Goal: Task Accomplishment & Management: Manage account settings

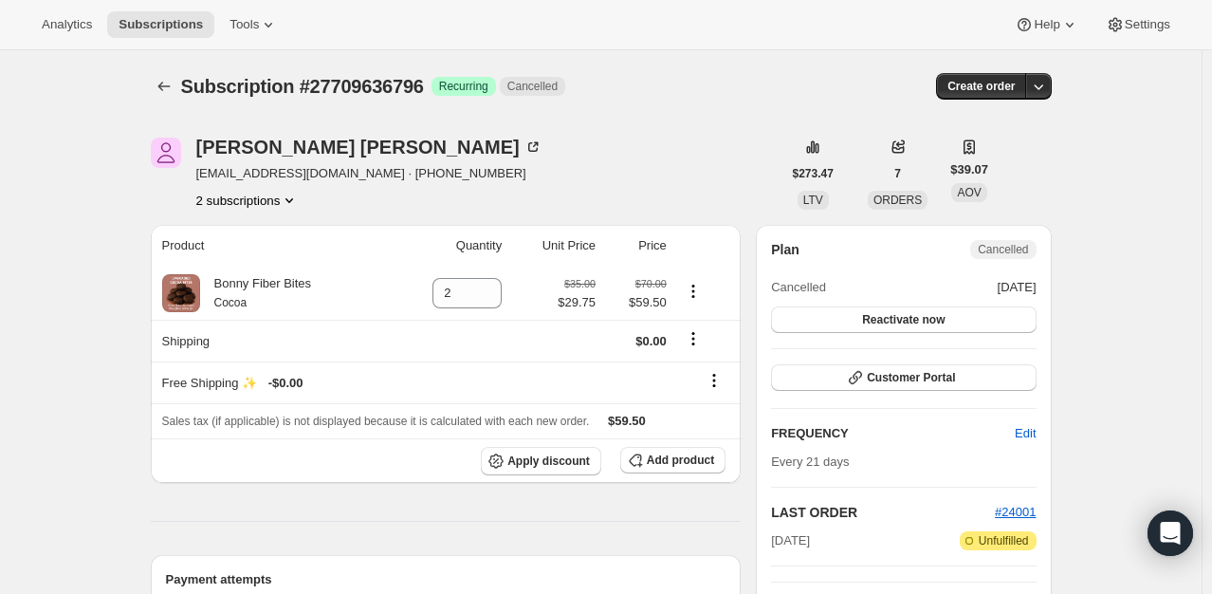
click at [299, 203] on icon "Product actions" at bounding box center [289, 200] width 19 height 19
click at [285, 230] on span "27080753340" at bounding box center [253, 235] width 132 height 19
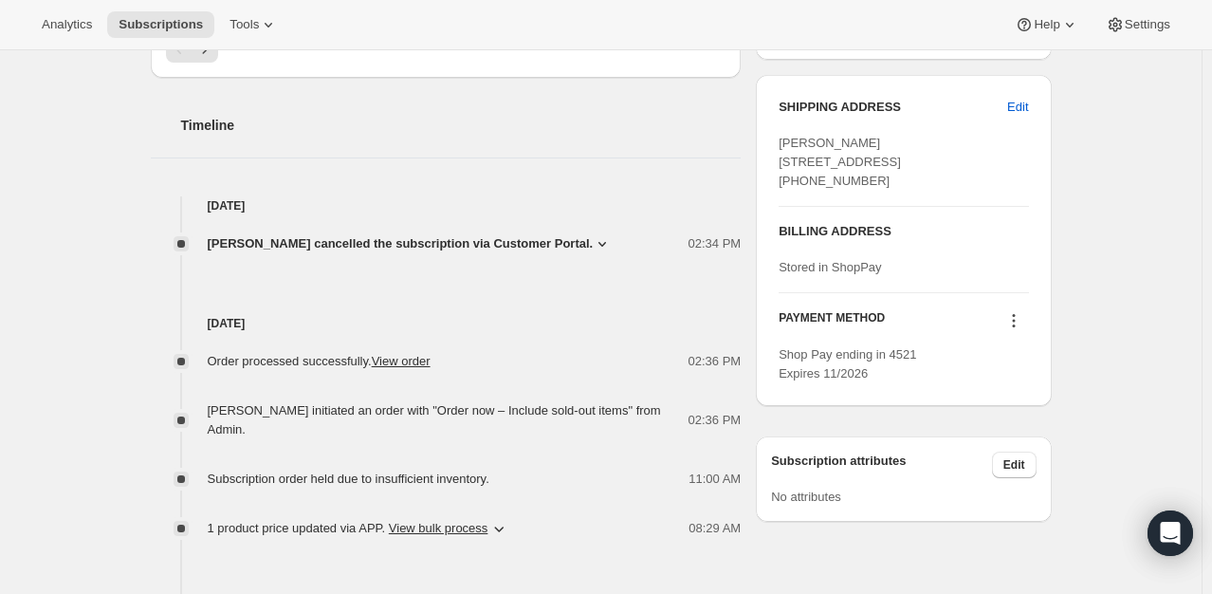
scroll to position [683, 0]
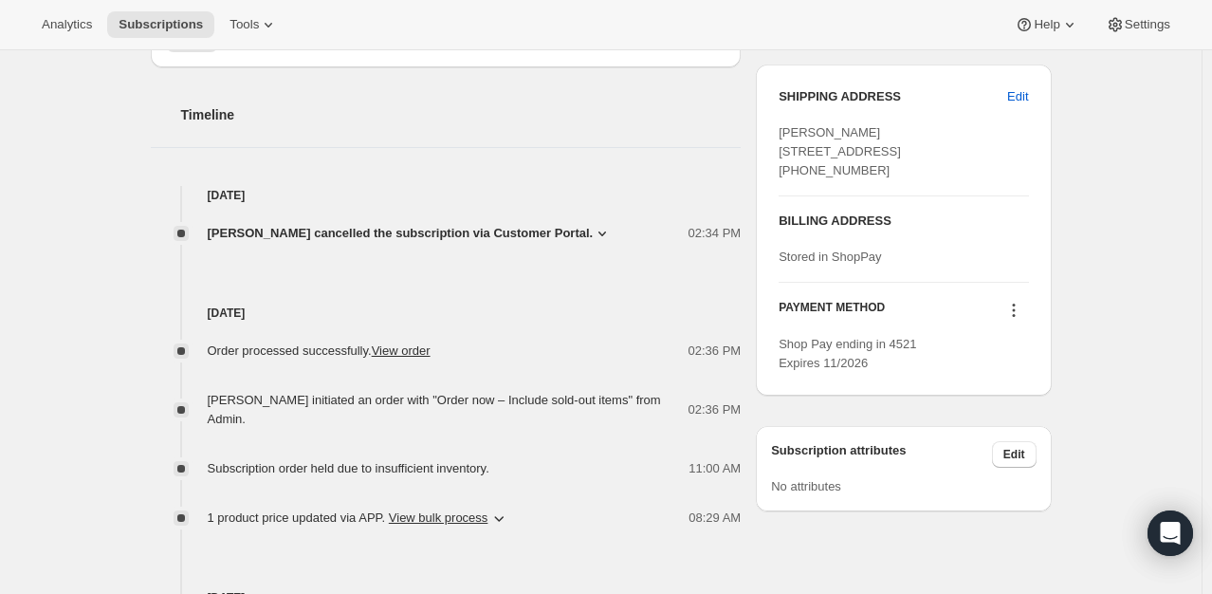
click at [593, 232] on icon at bounding box center [602, 233] width 19 height 19
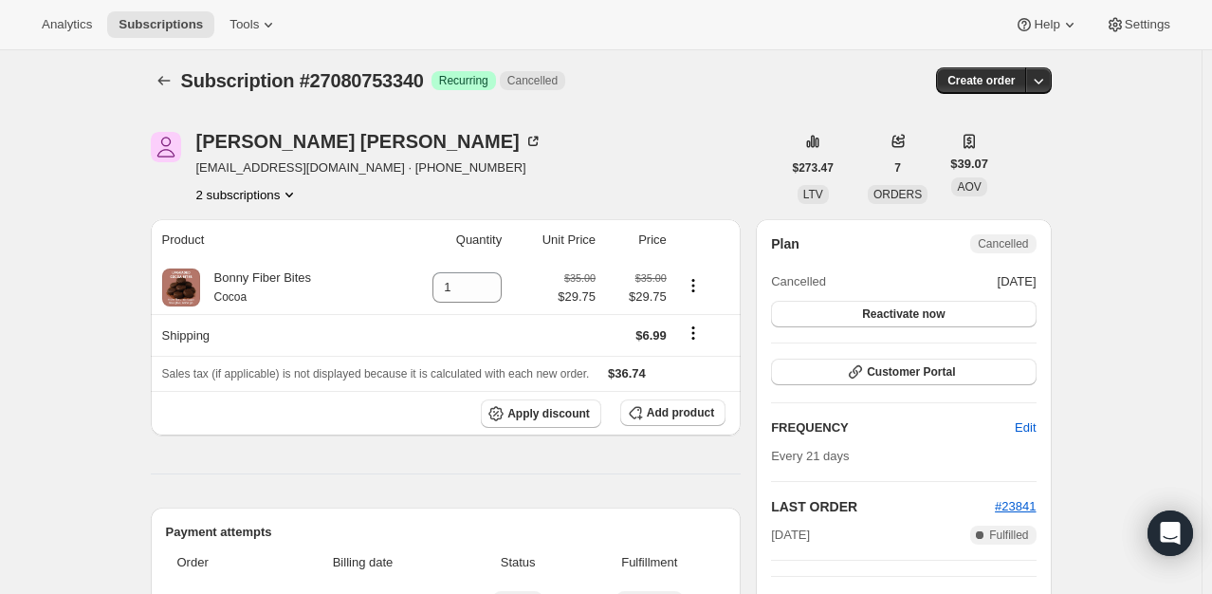
scroll to position [0, 0]
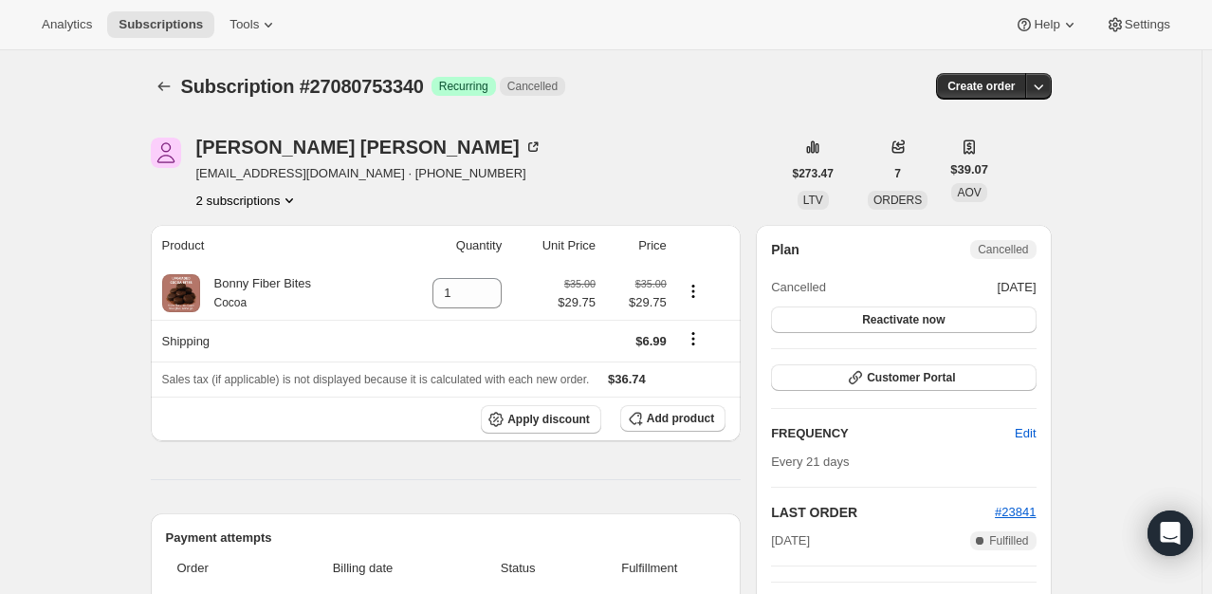
click at [288, 207] on icon "Product actions" at bounding box center [289, 200] width 19 height 19
click at [257, 273] on span "27709636796" at bounding box center [225, 267] width 76 height 14
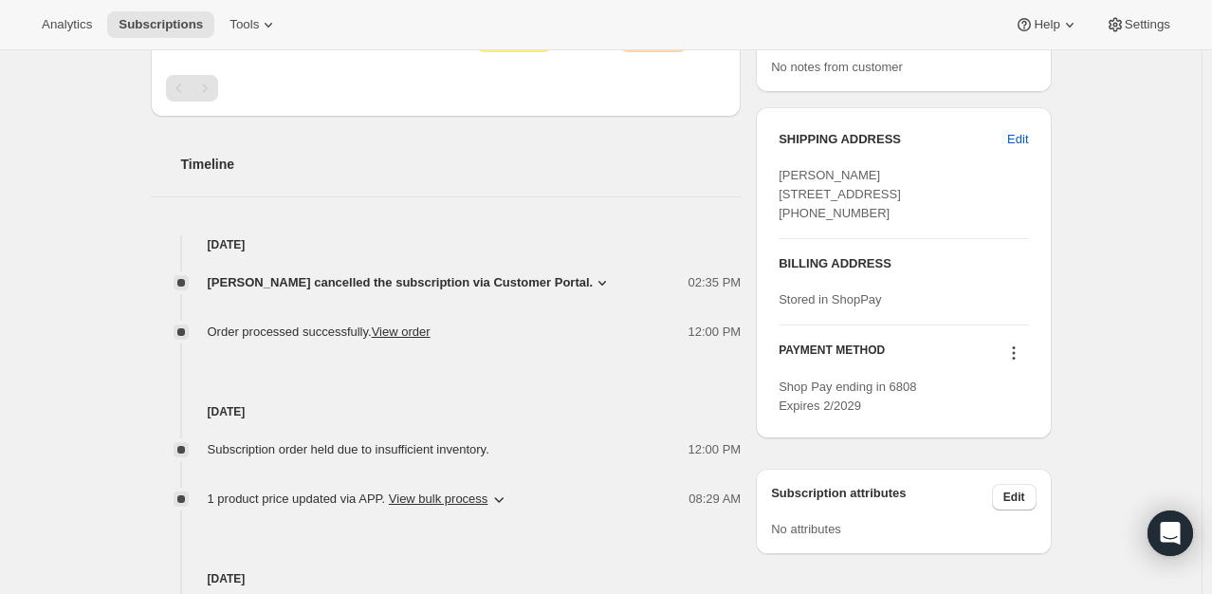
scroll to position [645, 0]
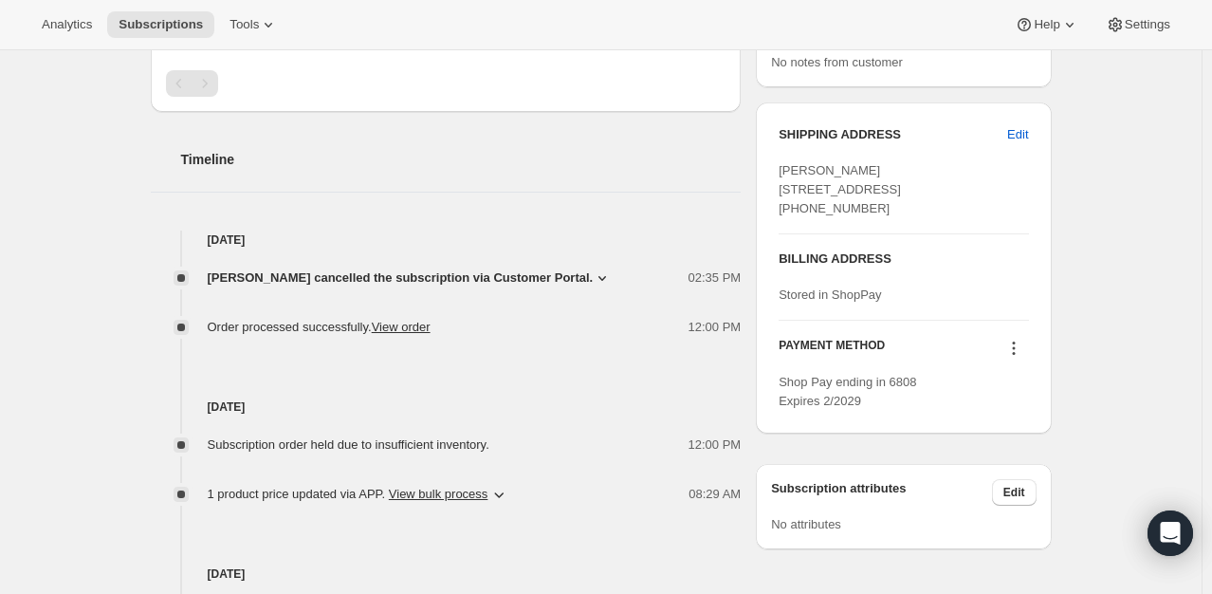
click at [593, 275] on icon at bounding box center [602, 277] width 19 height 19
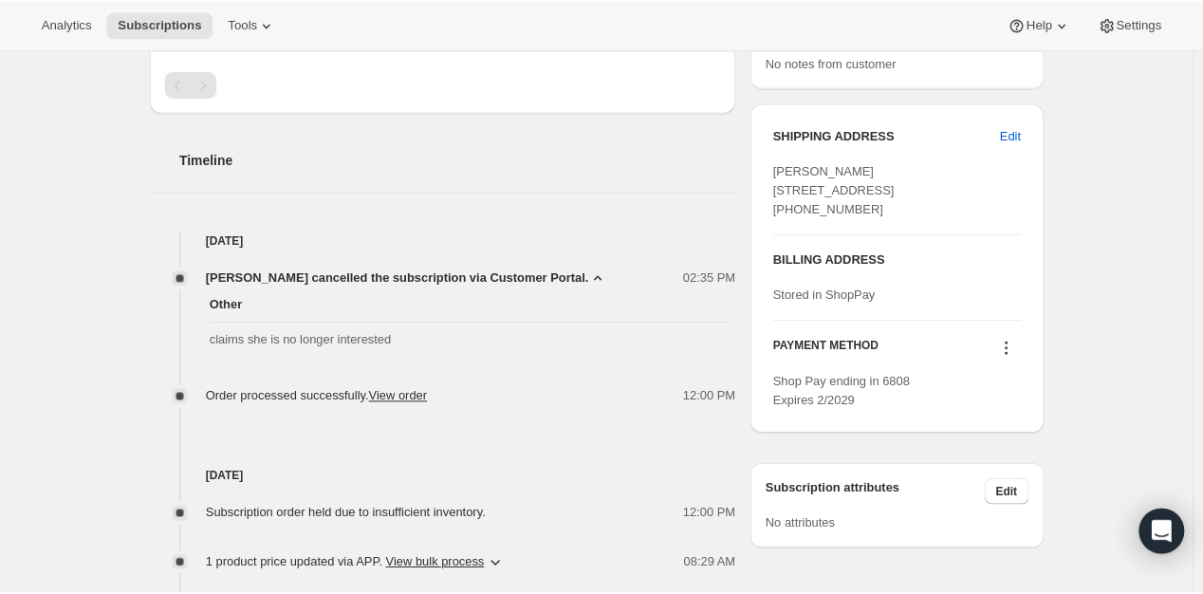
scroll to position [0, 0]
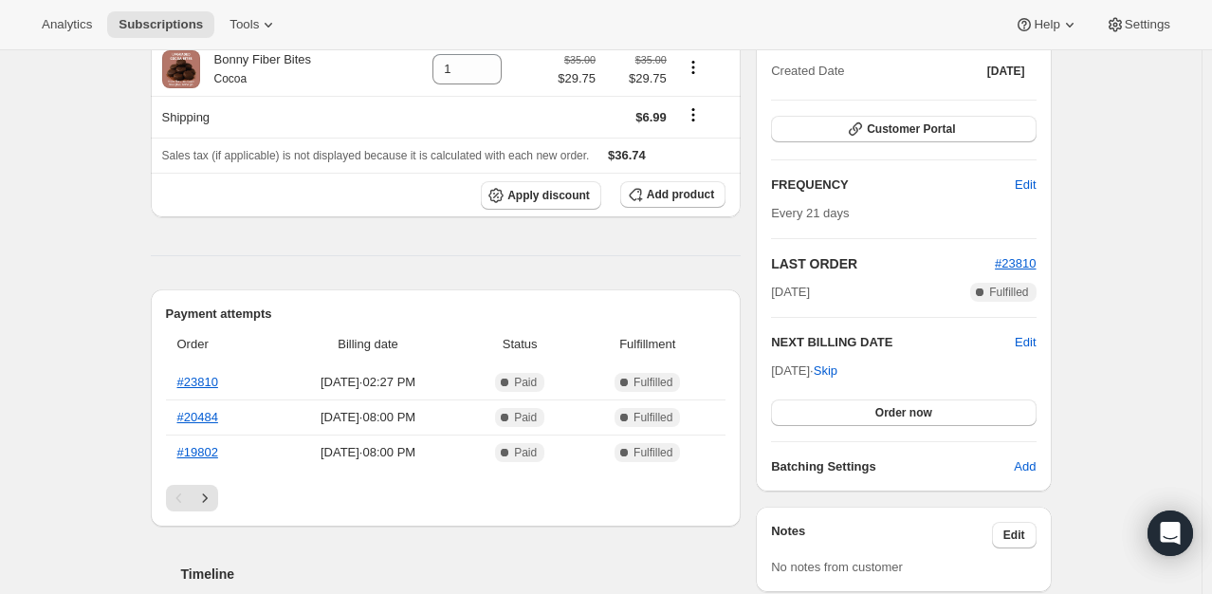
scroll to position [158, 0]
